Goal: Task Accomplishment & Management: Complete application form

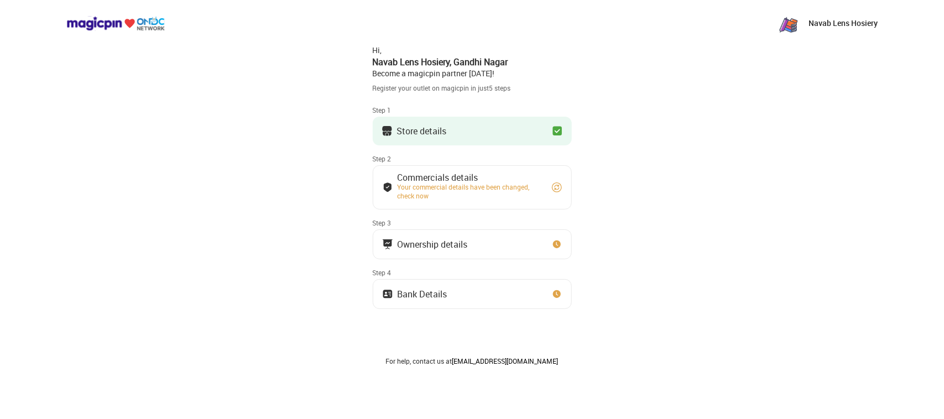
click at [496, 126] on button "Store details" at bounding box center [472, 131] width 199 height 29
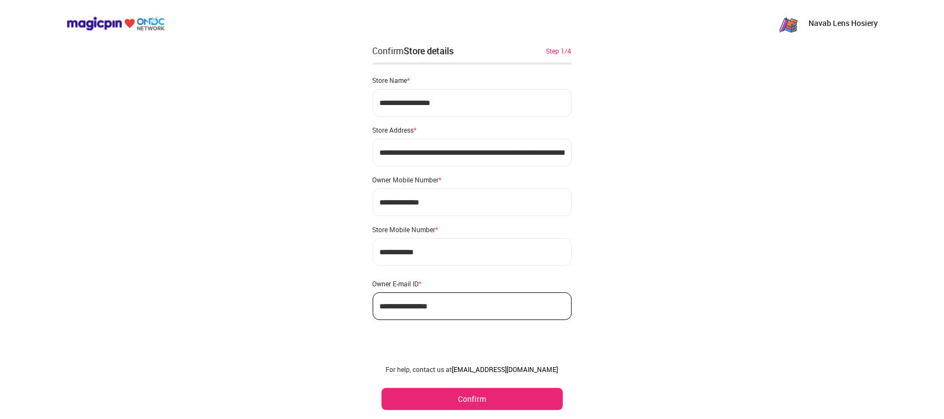
click at [523, 398] on button "Confirm" at bounding box center [472, 399] width 181 height 22
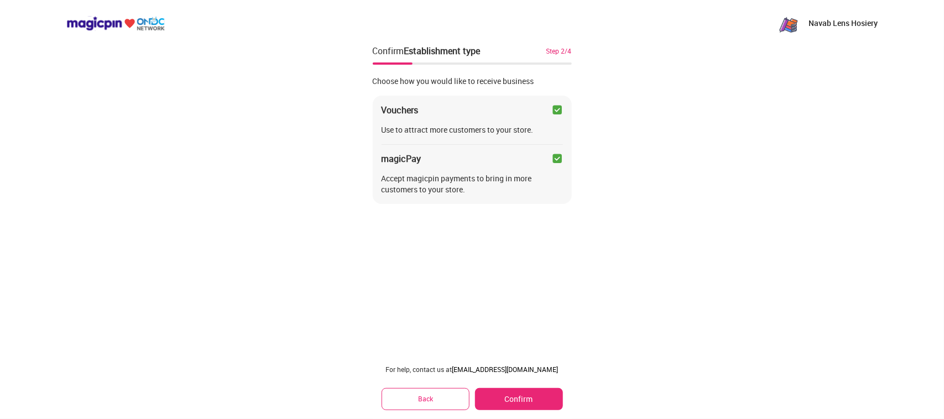
click at [537, 403] on button "Confirm" at bounding box center [518, 399] width 87 height 22
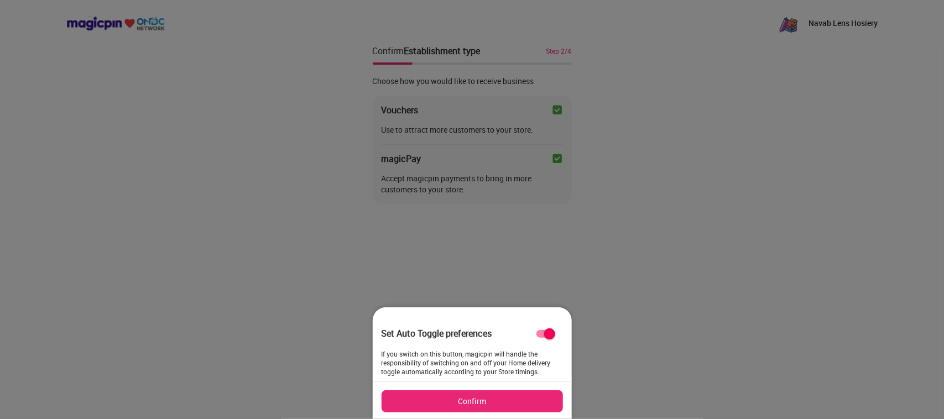
click at [470, 395] on button "Confirm" at bounding box center [472, 402] width 181 height 22
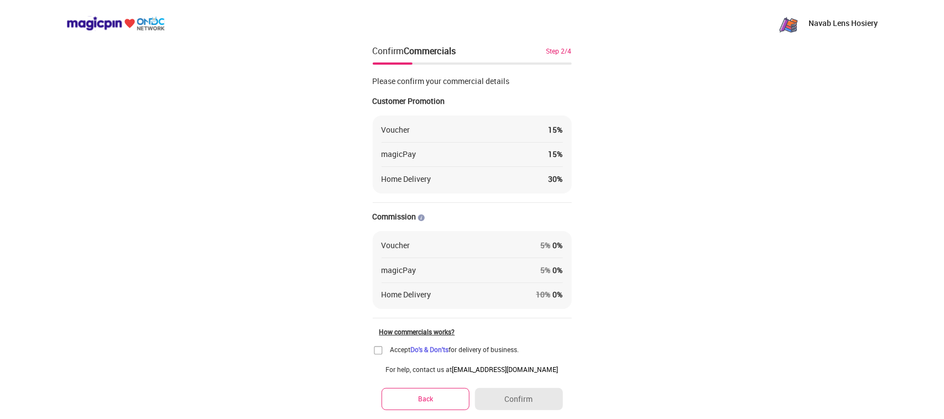
scroll to position [62, 0]
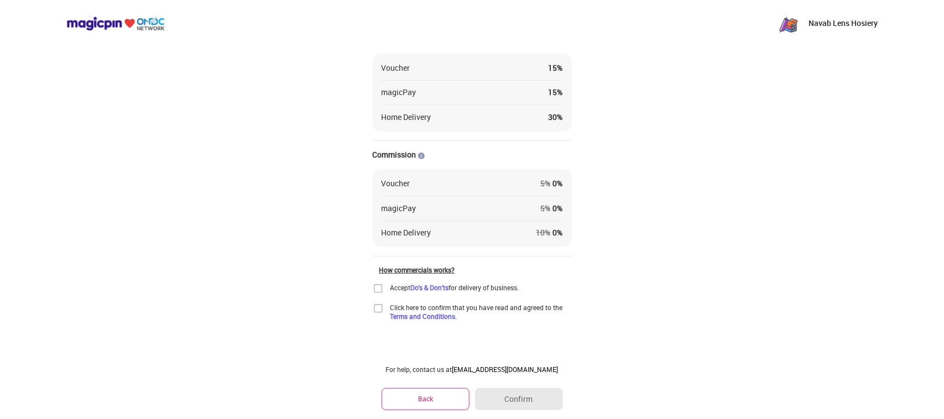
click at [380, 289] on img at bounding box center [378, 288] width 11 height 11
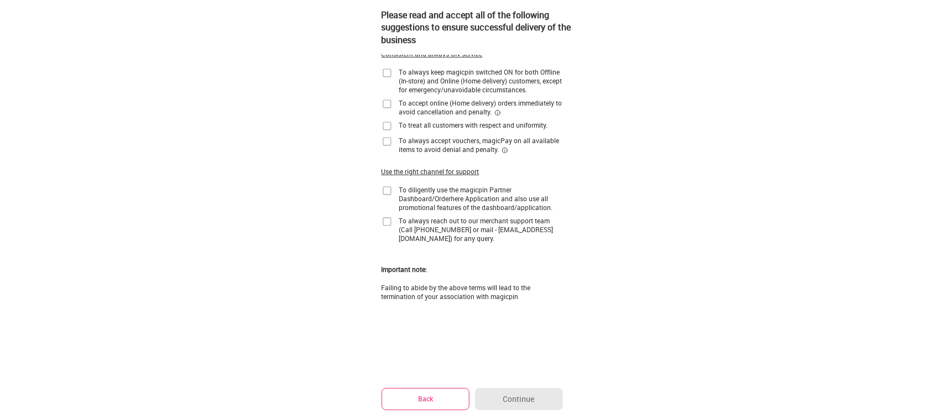
scroll to position [0, 0]
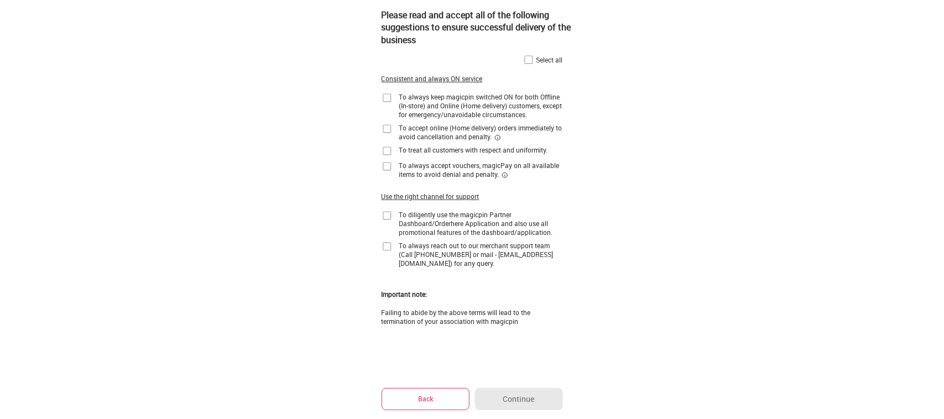
click at [527, 57] on img at bounding box center [528, 59] width 11 height 11
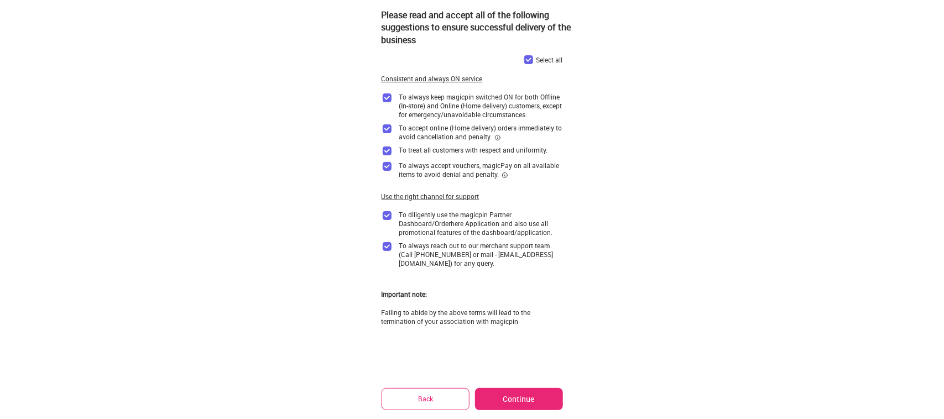
click at [546, 407] on button "Continue" at bounding box center [518, 399] width 87 height 22
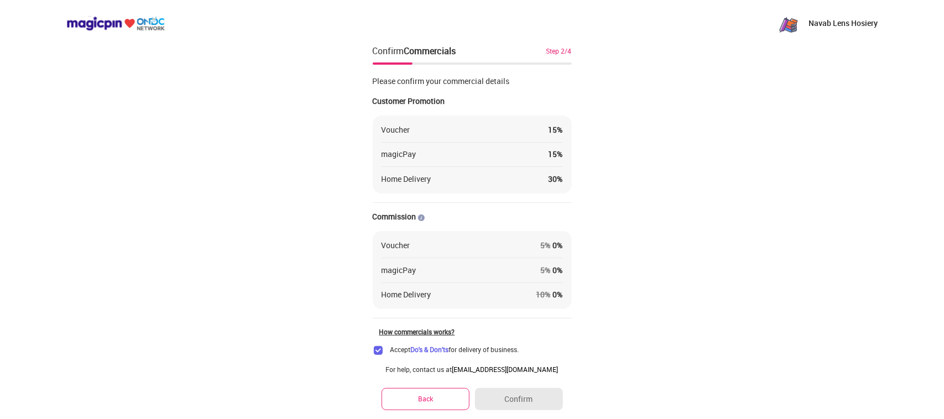
scroll to position [62, 0]
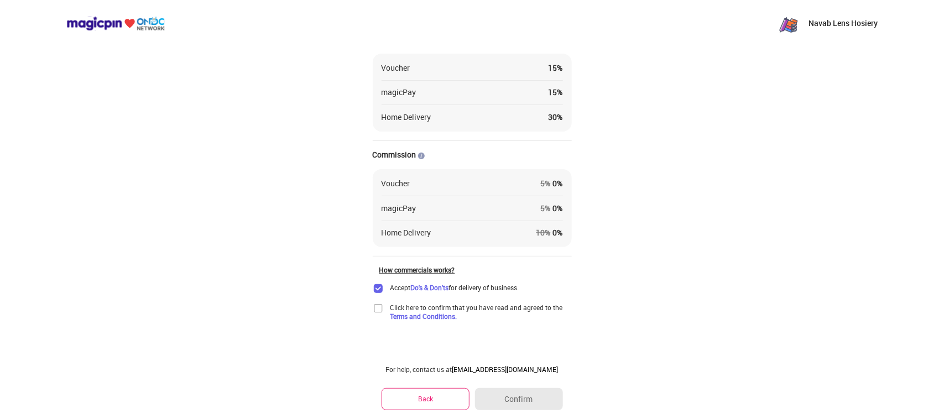
click at [380, 313] on img at bounding box center [378, 308] width 11 height 11
click at [539, 404] on button "Confirm" at bounding box center [518, 399] width 87 height 22
